Goal: Transaction & Acquisition: Purchase product/service

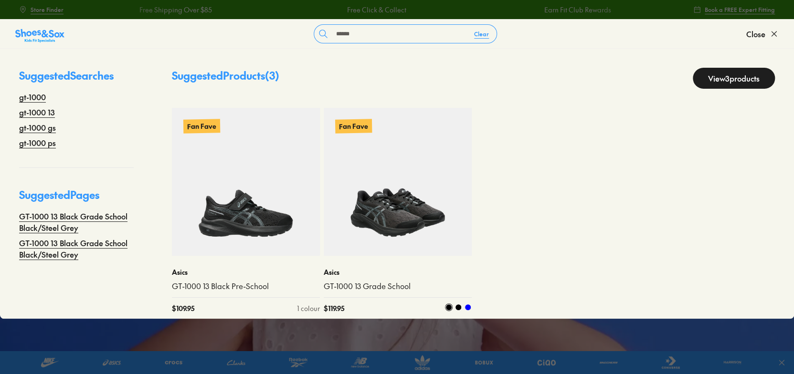
type input "******"
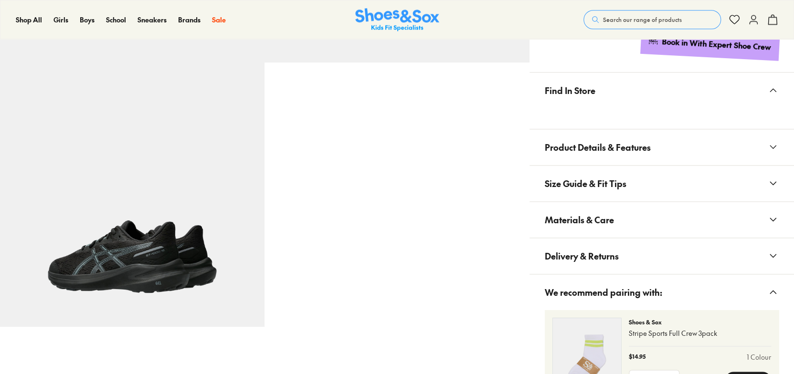
click at [772, 208] on button "Materials & Care" at bounding box center [661, 220] width 264 height 36
select select "*"
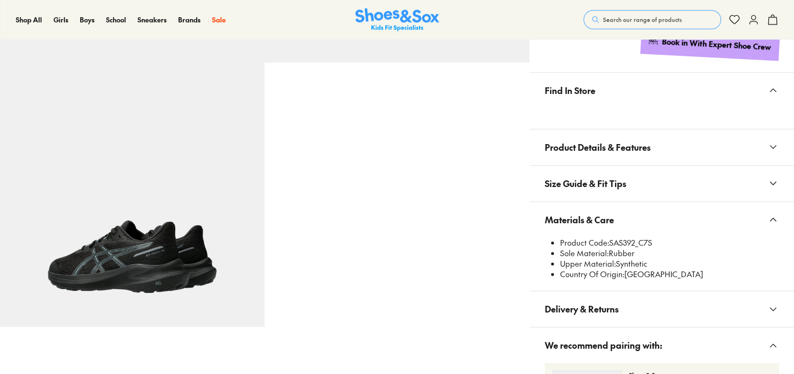
click at [776, 211] on button "Materials & Care" at bounding box center [661, 220] width 264 height 36
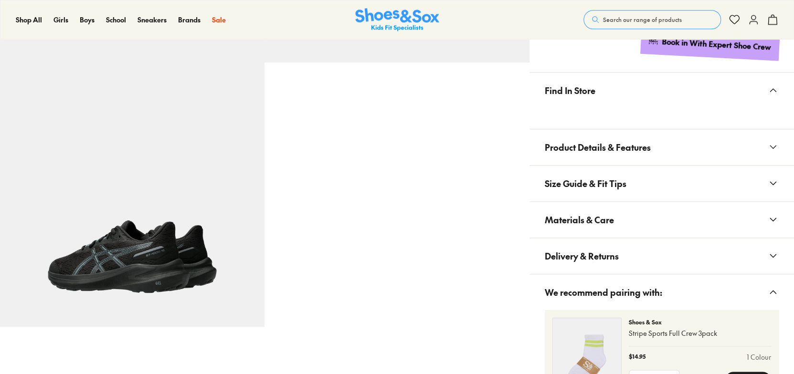
click at [781, 226] on button "Materials & Care" at bounding box center [661, 220] width 264 height 36
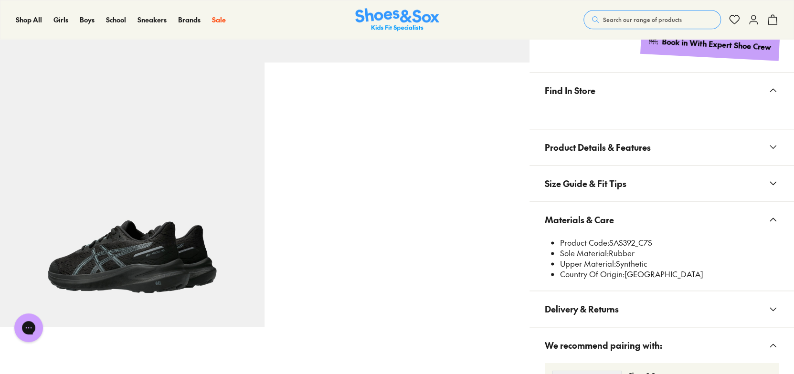
drag, startPoint x: 635, startPoint y: 242, endPoint x: 608, endPoint y: 241, distance: 26.7
click at [608, 241] on li "Product Code: SAS392_C7S" at bounding box center [669, 243] width 219 height 10
click at [615, 243] on li "Product Code: SAS392_C7S" at bounding box center [669, 243] width 219 height 10
drag, startPoint x: 608, startPoint y: 242, endPoint x: 635, endPoint y: 242, distance: 26.7
click at [635, 242] on li "Product Code: SAS392_C7S" at bounding box center [669, 243] width 219 height 10
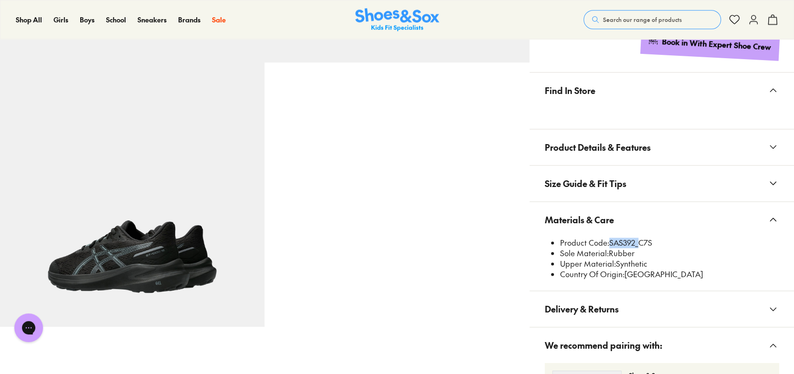
copy li "SAS392"
